Goal: Task Accomplishment & Management: Manage account settings

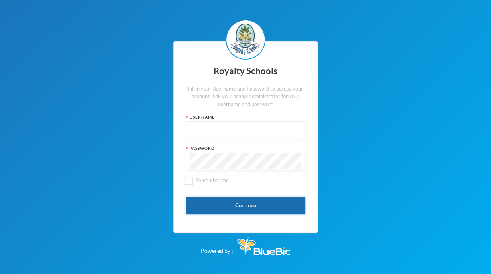
type input "admin"
click at [270, 208] on button "Continue" at bounding box center [246, 205] width 120 height 18
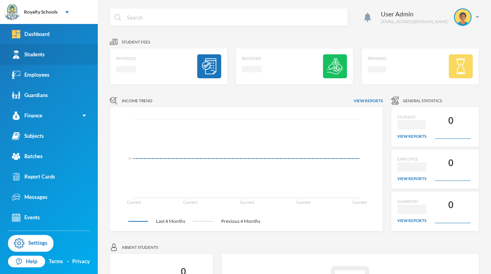
click at [47, 52] on link "Students" at bounding box center [49, 54] width 98 height 20
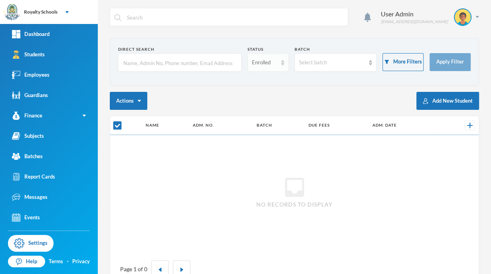
click at [262, 63] on div "Enrolled" at bounding box center [264, 63] width 25 height 8
checkbox input "false"
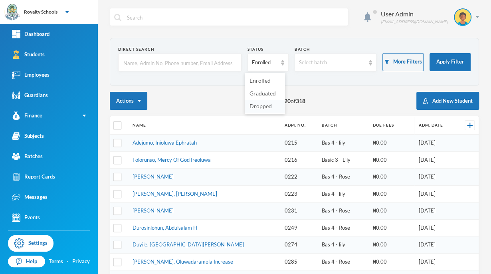
click at [254, 107] on span "Dropped" at bounding box center [260, 106] width 22 height 7
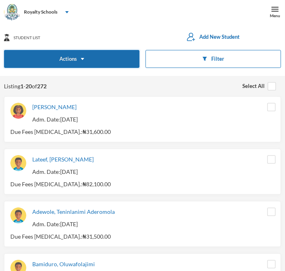
click at [112, 66] on button "Actions" at bounding box center [72, 59] width 136 height 18
